Goal: Communication & Community: Answer question/provide support

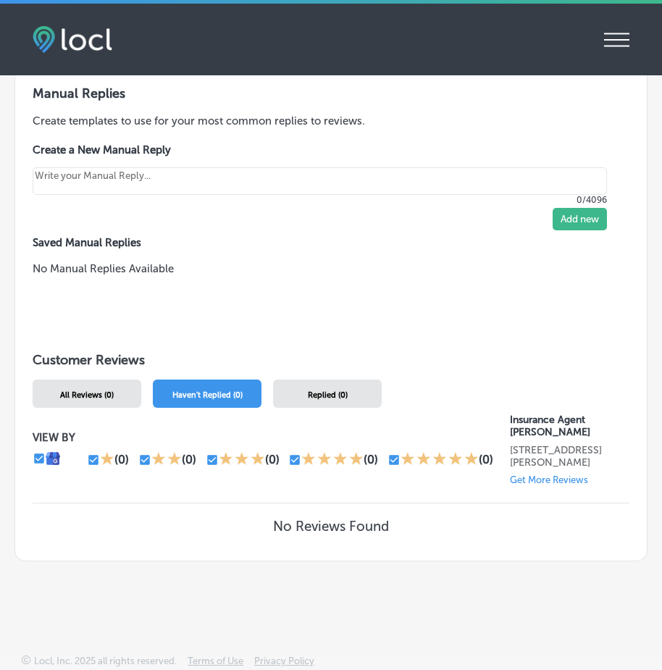
scroll to position [1266, 0]
click at [193, 390] on span "Haven't Replied (0)" at bounding box center [207, 394] width 70 height 9
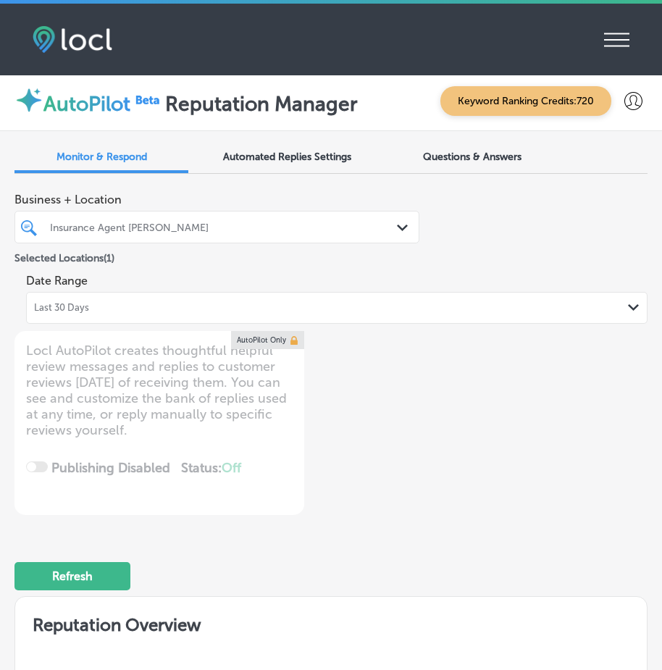
scroll to position [0, 0]
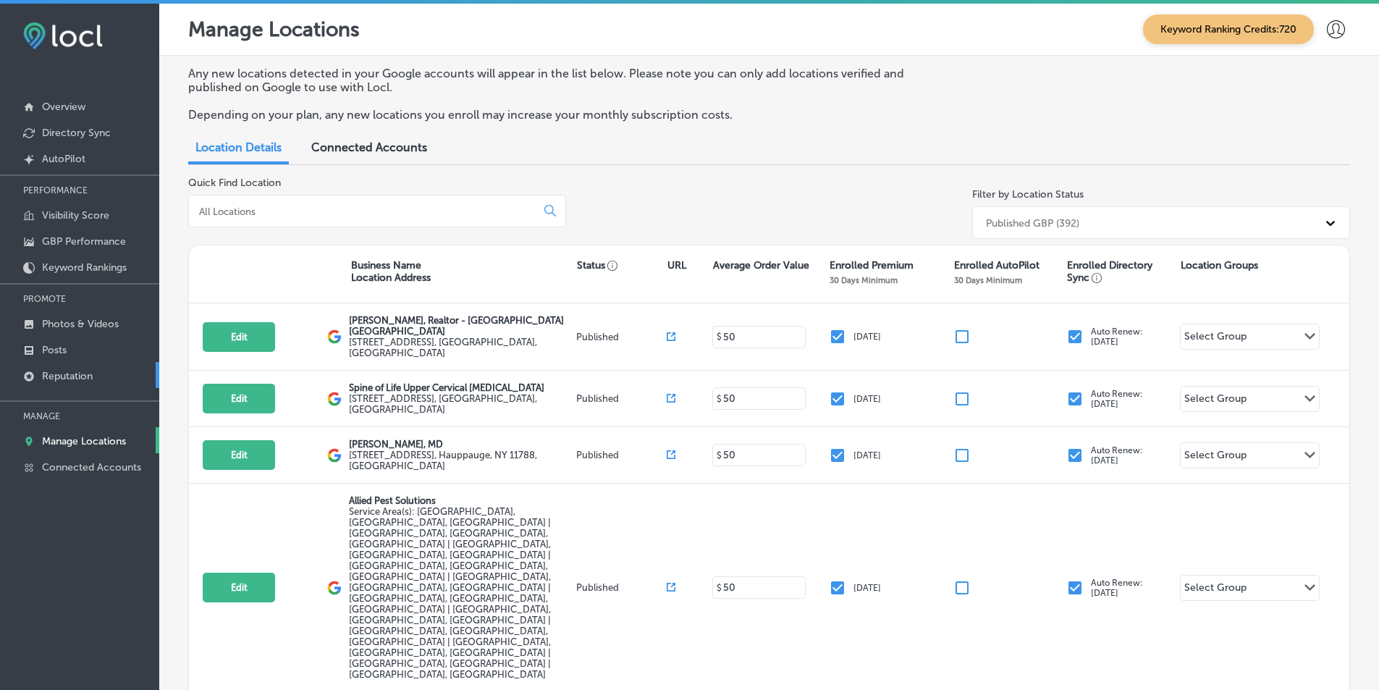
click at [79, 374] on p "Reputation" at bounding box center [67, 376] width 51 height 12
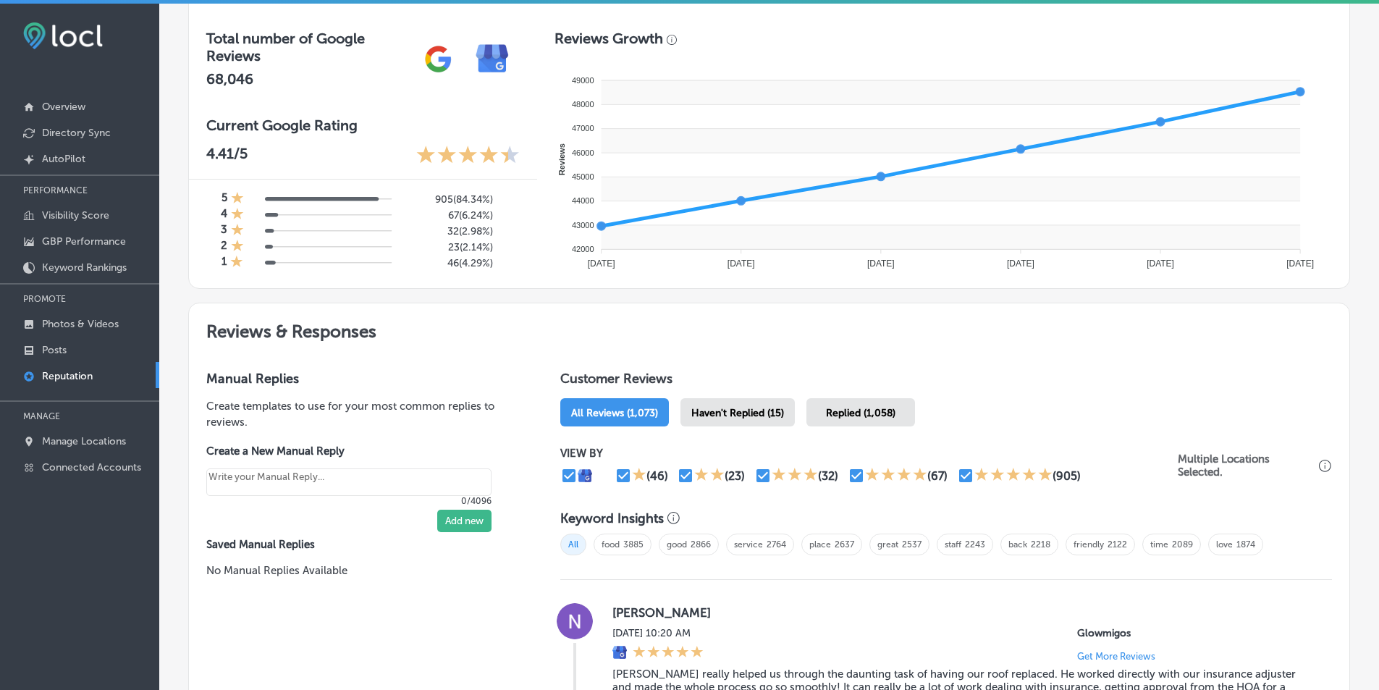
scroll to position [507, 0]
click at [672, 405] on div "Haven't Replied (15)" at bounding box center [738, 411] width 114 height 28
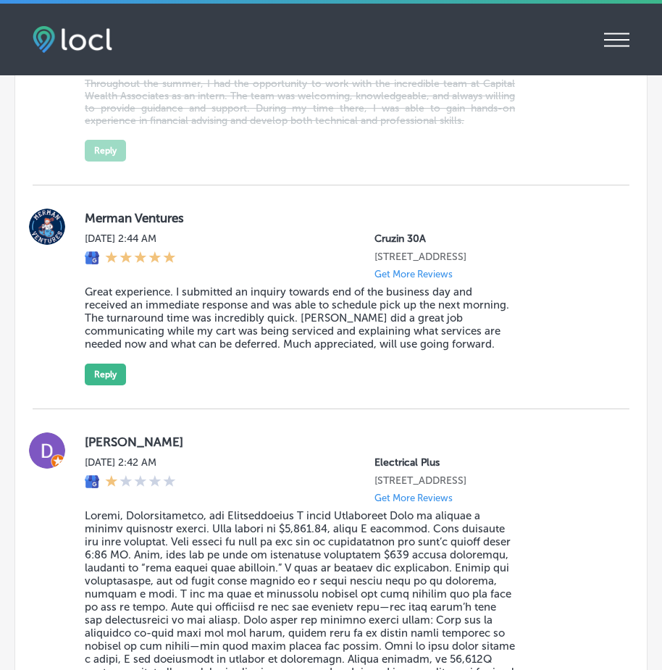
scroll to position [4258, 0]
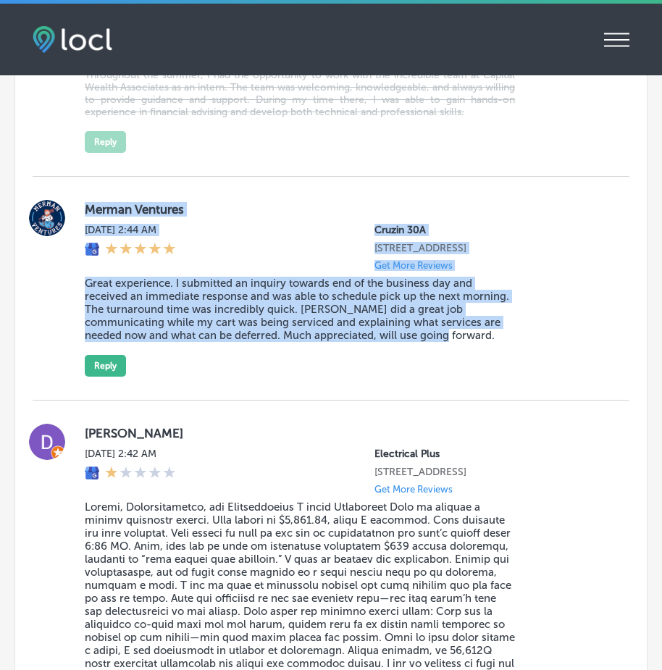
drag, startPoint x: 88, startPoint y: 179, endPoint x: 379, endPoint y: 334, distance: 330.7
click at [379, 334] on div "Merman Ventures Thu, Aug 7, 2025 2:44 AM Cruzin 30A 15600 Starfish St Suite 155…" at bounding box center [345, 288] width 521 height 177
copy div "Merman Ventures Thu, Aug 7, 2025 2:44 AM Cruzin 30A 15600 Starfish St Suite 155…"
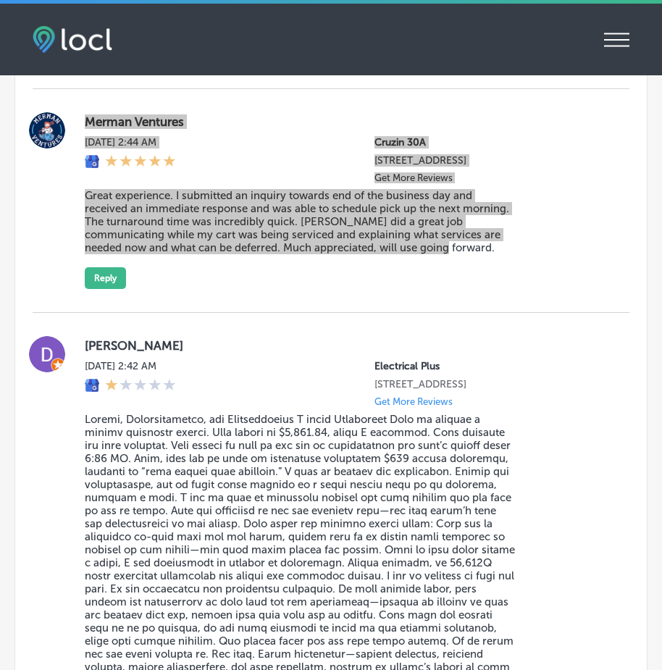
scroll to position [4330, 0]
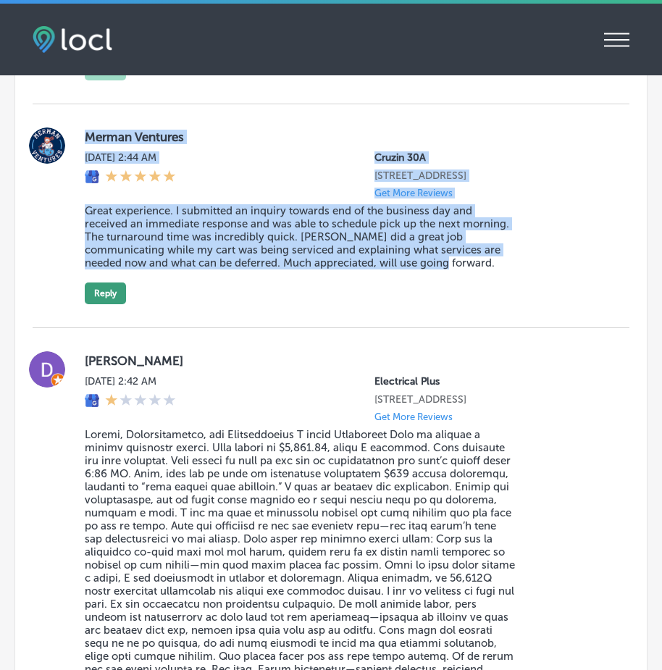
click at [101, 282] on button "Reply" at bounding box center [105, 293] width 41 height 22
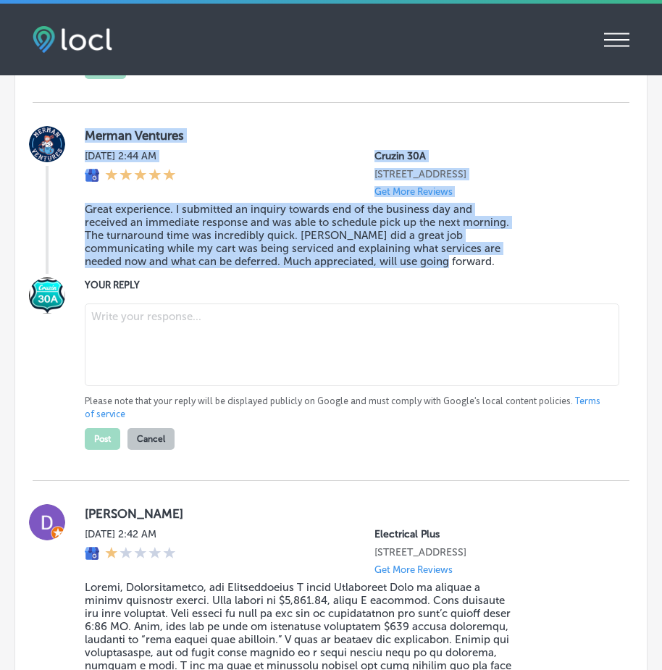
type textarea "x"
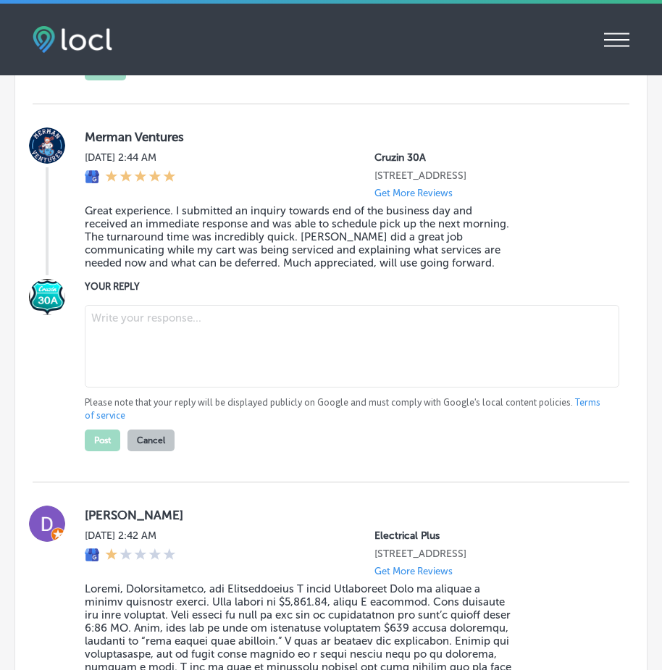
click at [149, 324] on textarea at bounding box center [352, 346] width 534 height 83
paste textarea "Thank you for the fantastic review! We’re thrilled to hear that your experience…"
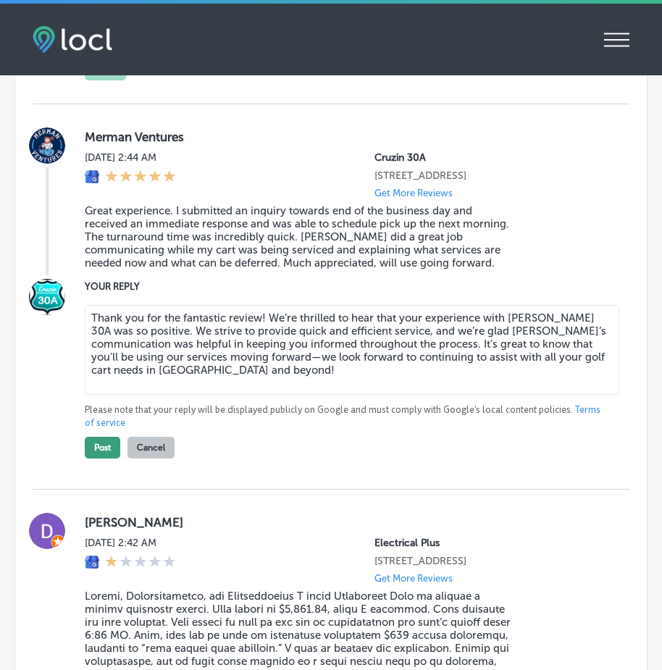
type textarea "Thank you for the fantastic review! We’re thrilled to hear that your experience…"
click at [107, 437] on button "Post" at bounding box center [102, 448] width 35 height 22
type textarea "x"
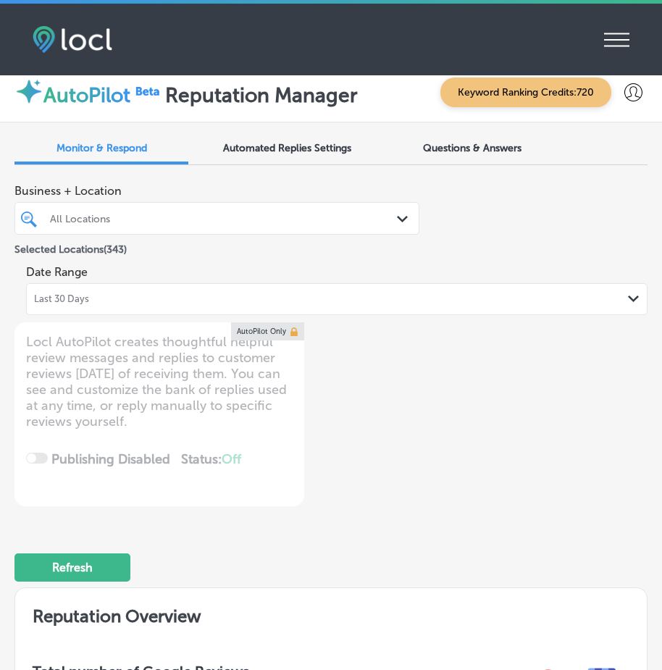
scroll to position [0, 0]
